Goal: Find specific page/section: Find specific page/section

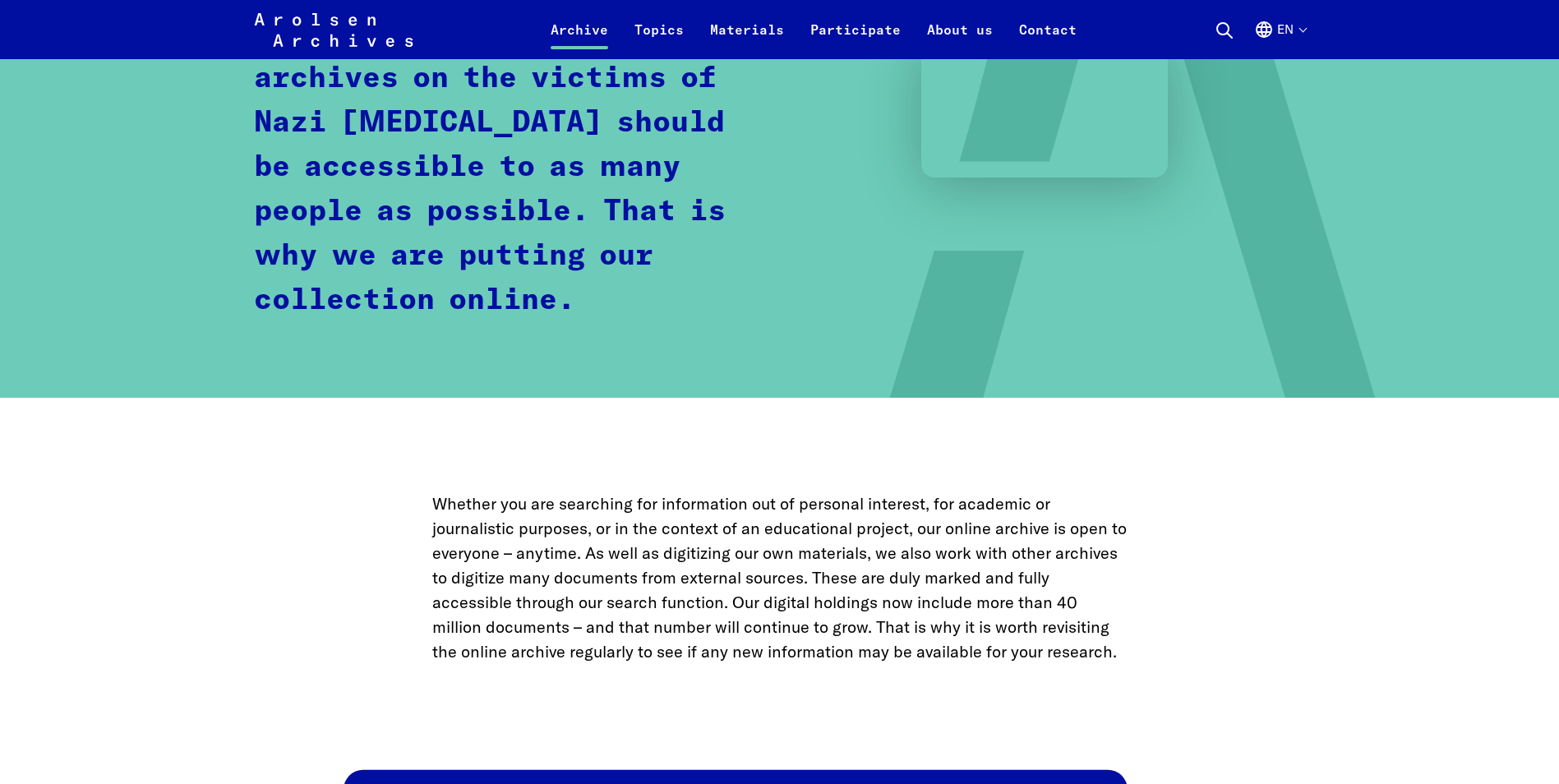
scroll to position [657, 0]
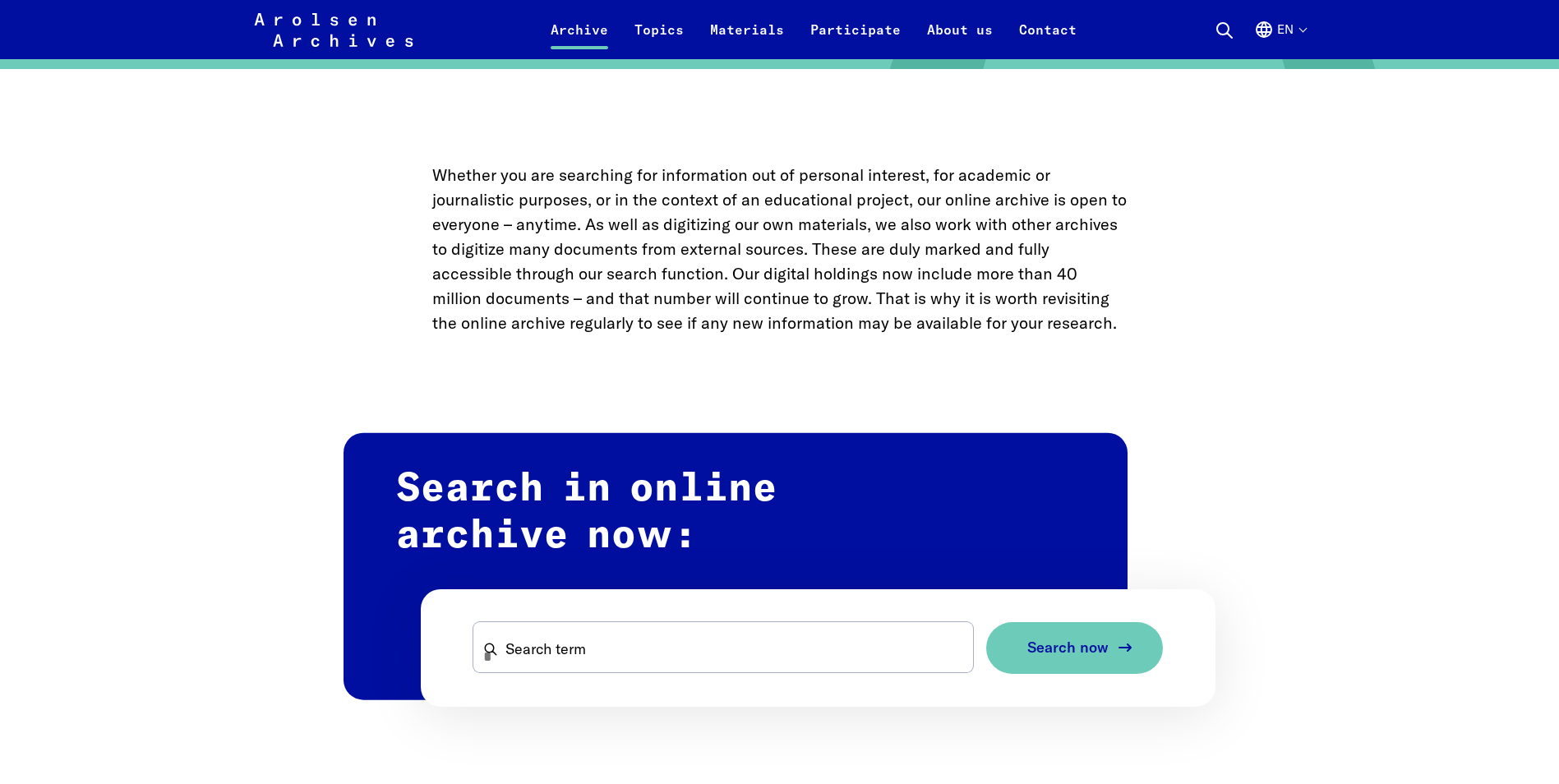
click at [1095, 649] on span "Search now" at bounding box center [1068, 648] width 82 height 17
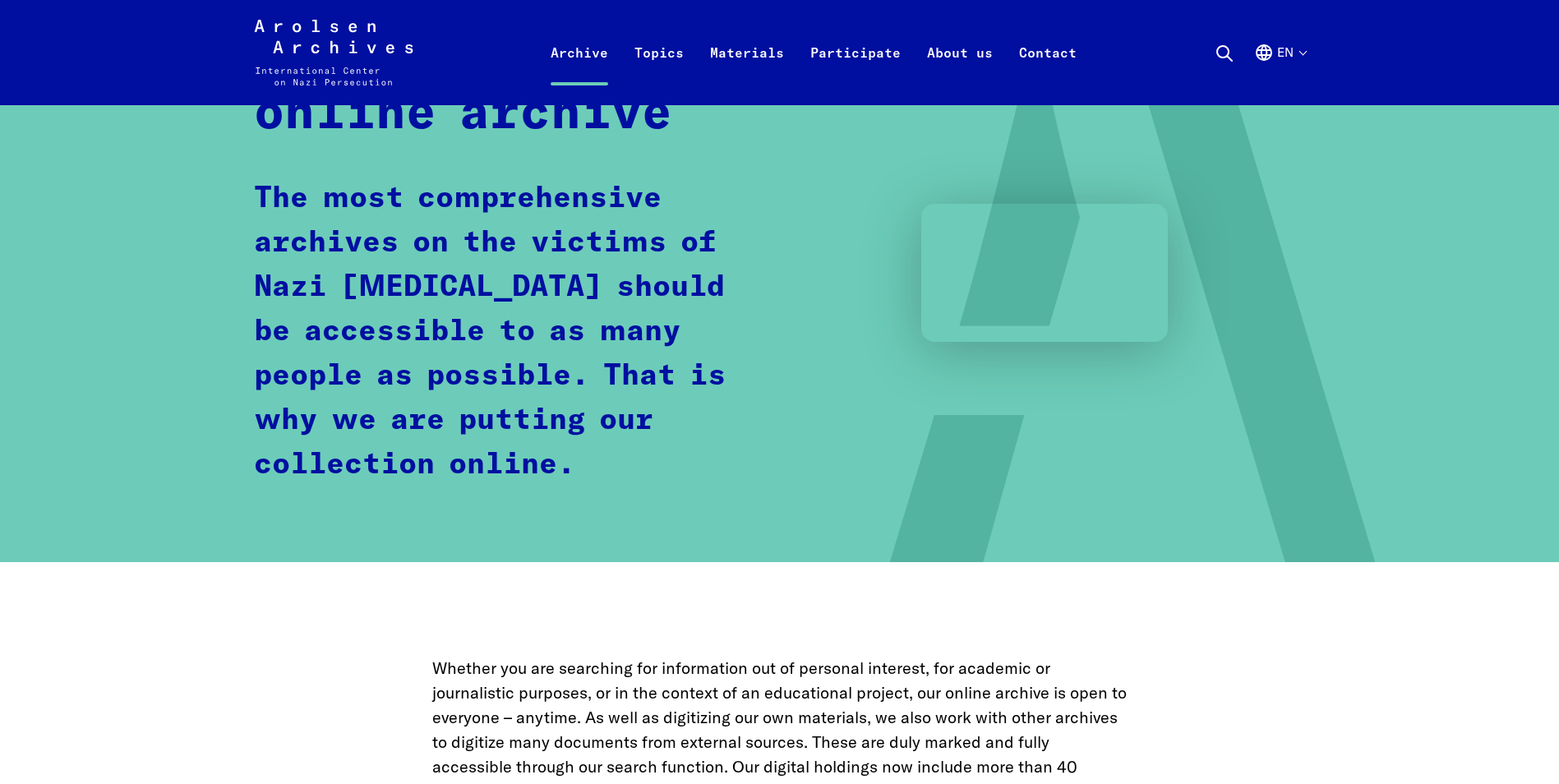
scroll to position [0, 0]
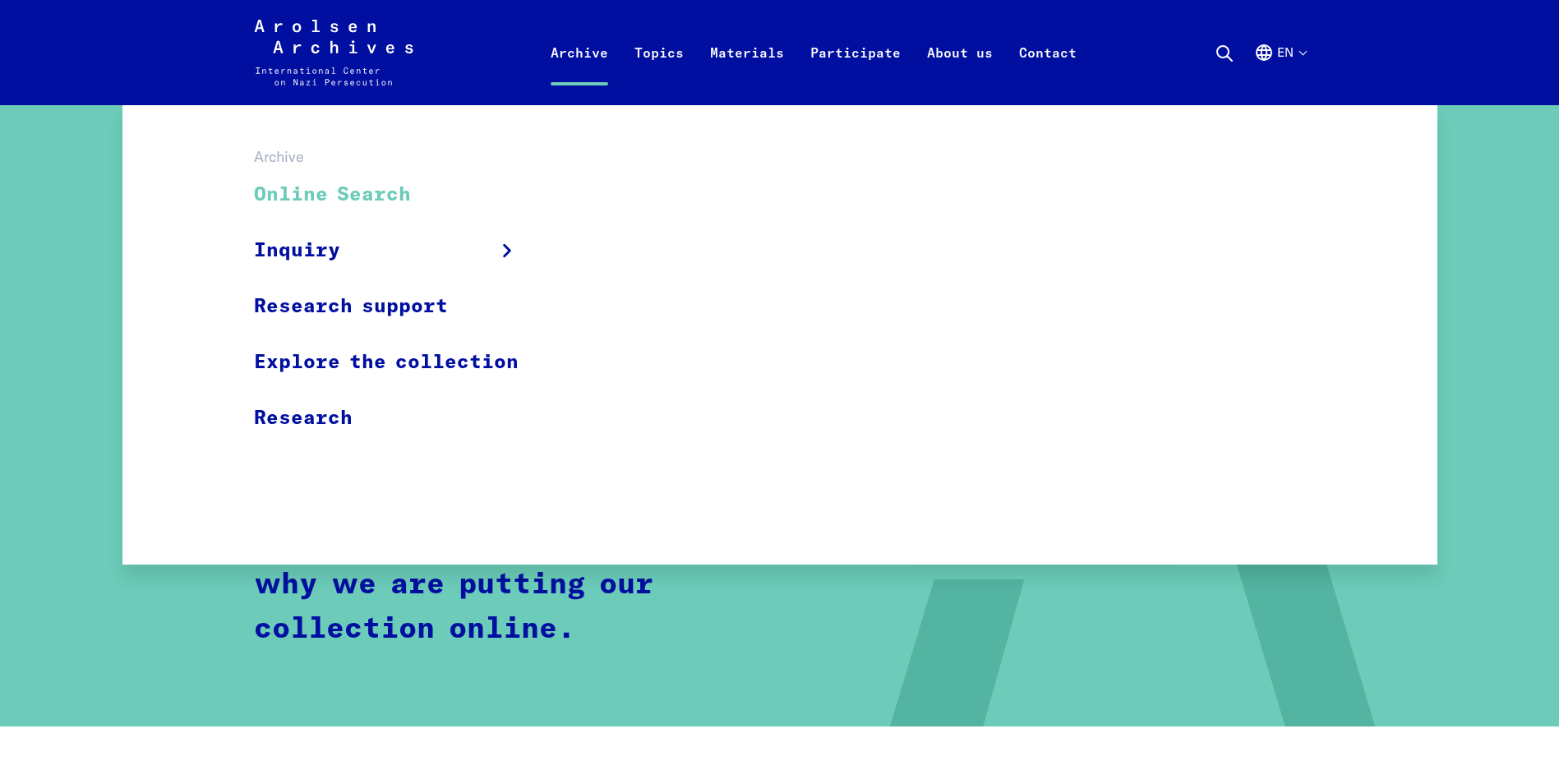
click at [562, 52] on link "Archive" at bounding box center [579, 73] width 84 height 66
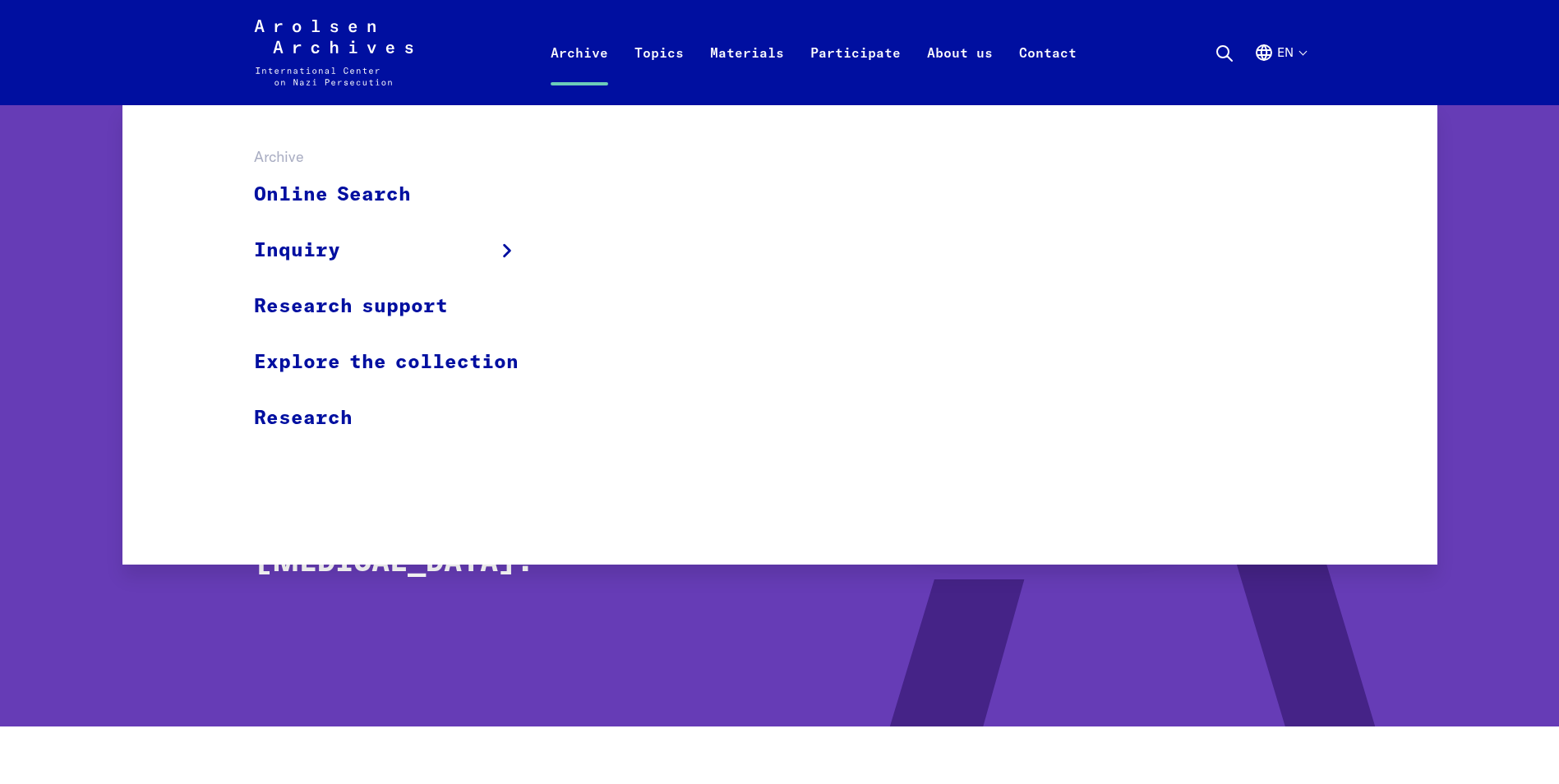
scroll to position [246, 0]
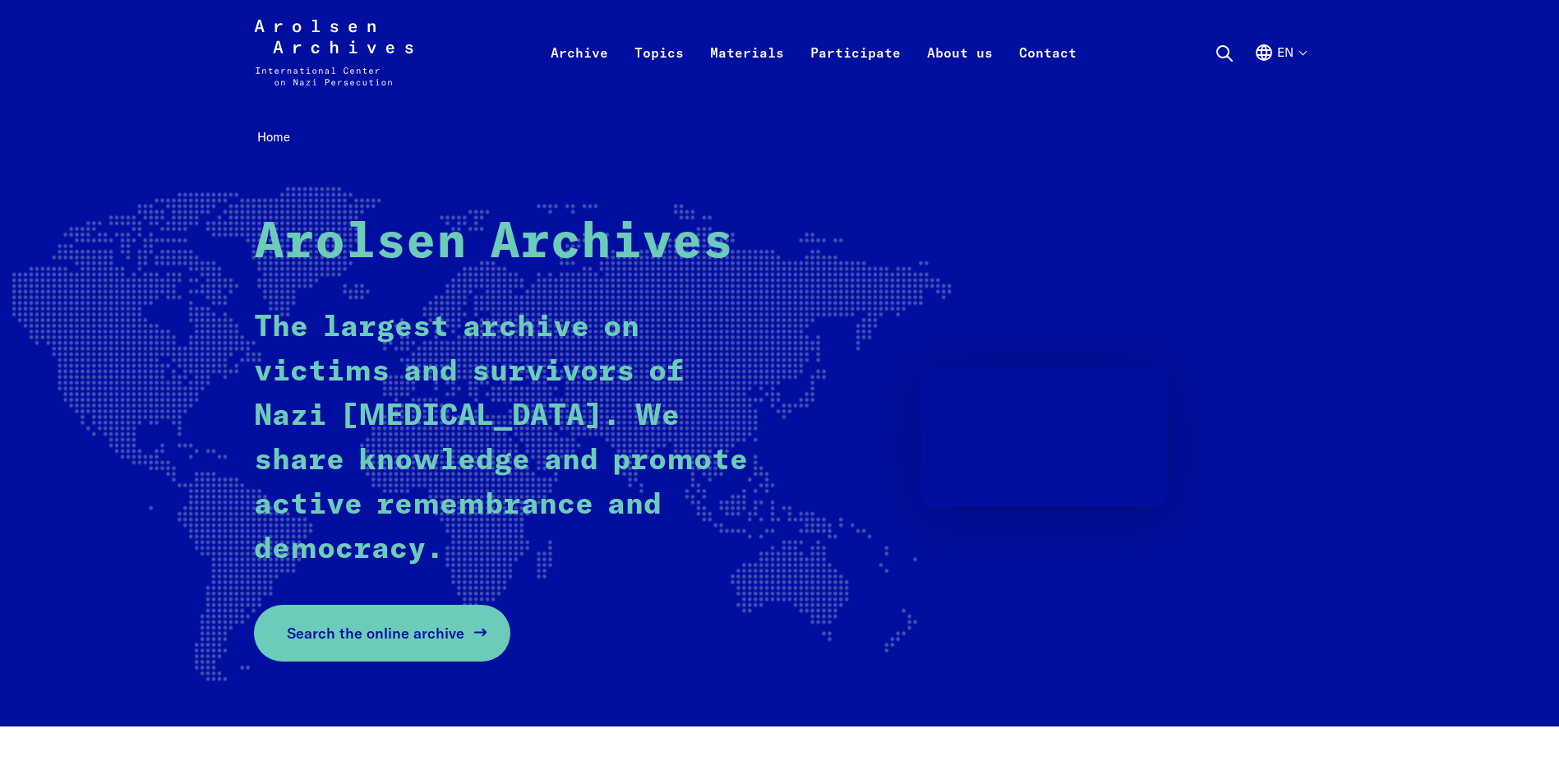
click at [341, 628] on span "Search the online archive" at bounding box center [375, 633] width 177 height 22
click at [386, 631] on span "Search the online archive" at bounding box center [375, 633] width 177 height 22
click at [345, 642] on span "Search the online archive" at bounding box center [375, 633] width 177 height 22
